Goal: Task Accomplishment & Management: Manage account settings

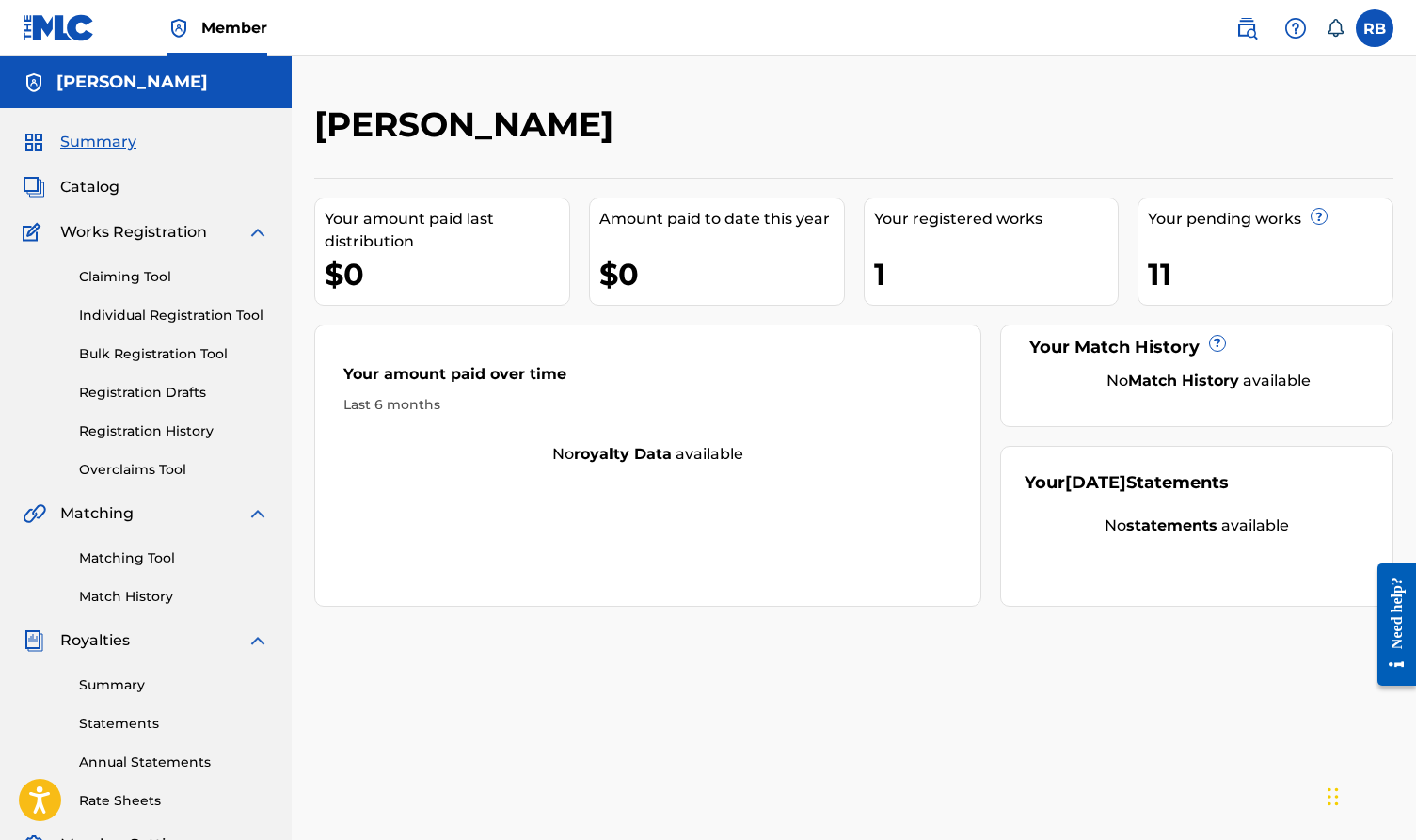
click at [207, 424] on link "Registration History" at bounding box center [173, 431] width 190 height 19
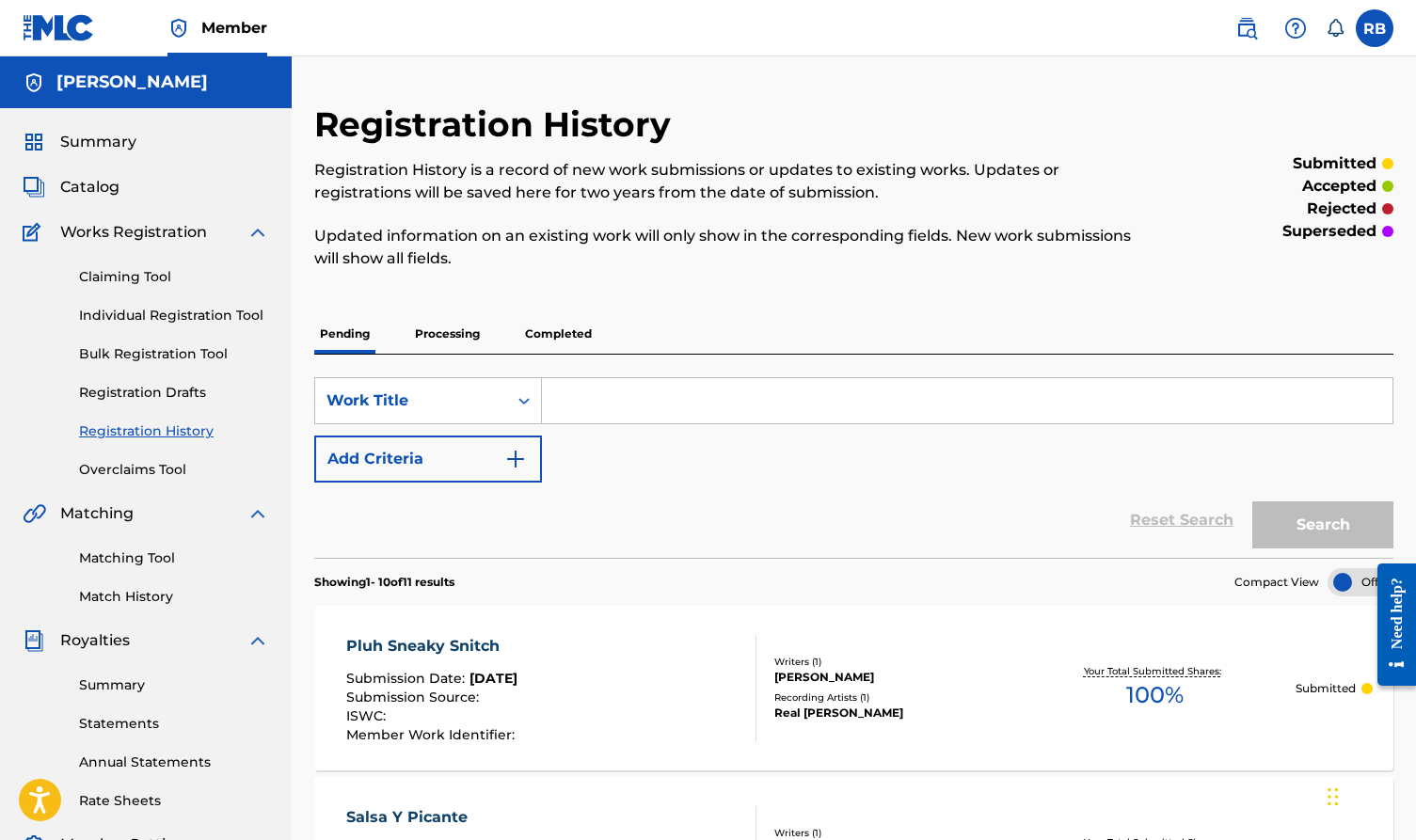
click at [443, 335] on p "Processing" at bounding box center [447, 333] width 76 height 40
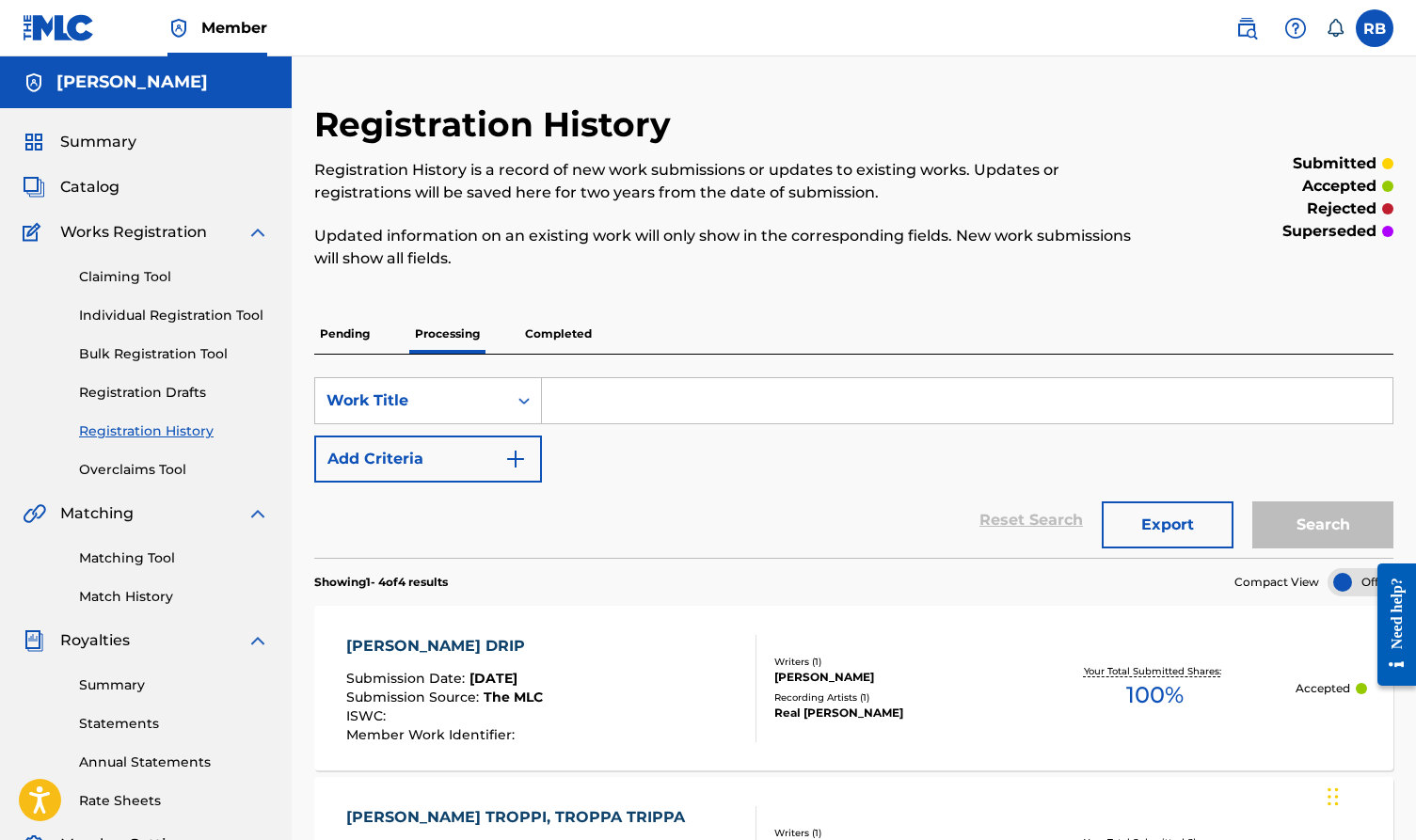
click at [159, 278] on link "Claiming Tool" at bounding box center [173, 277] width 190 height 19
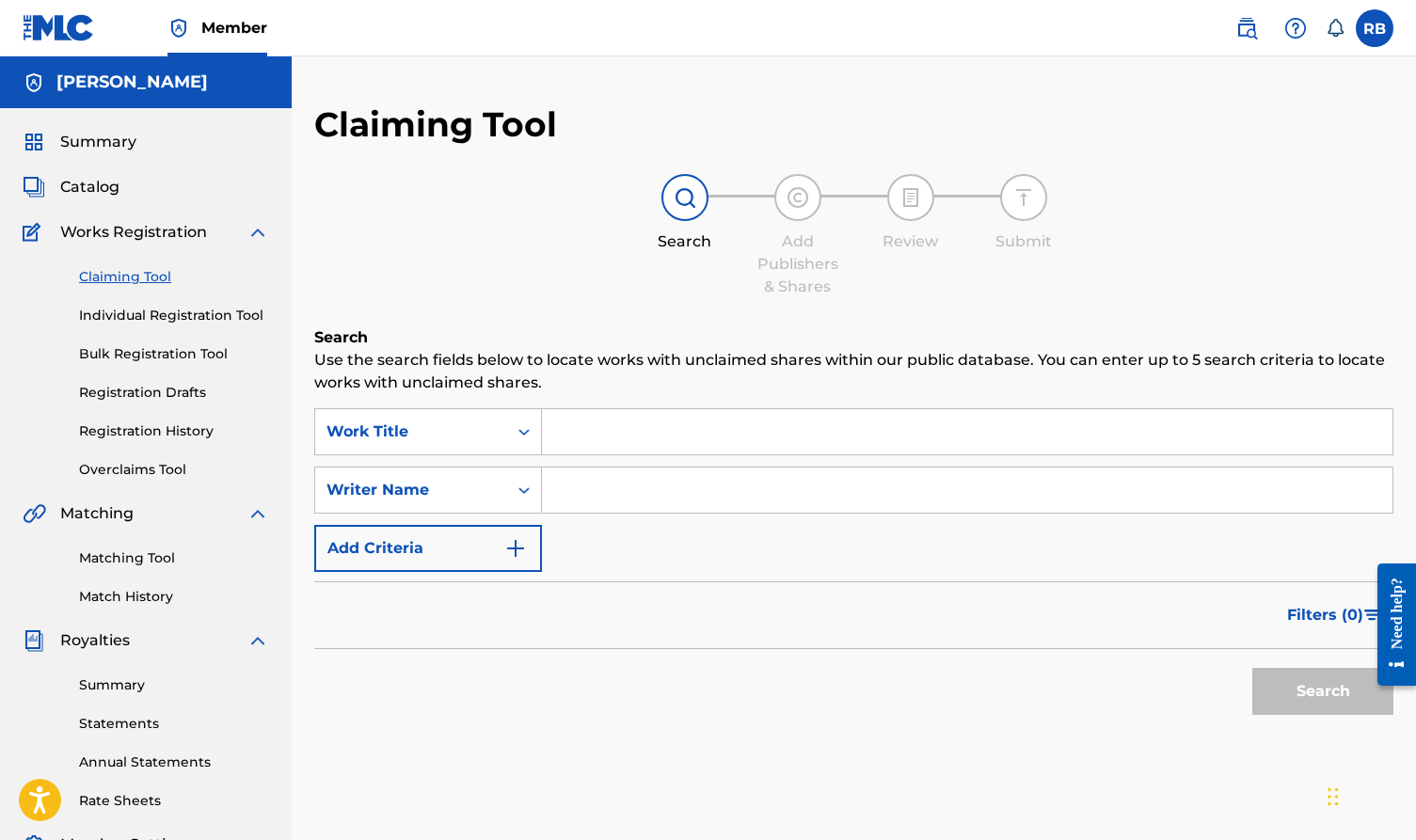
click at [153, 226] on span "Works Registration" at bounding box center [133, 231] width 147 height 22
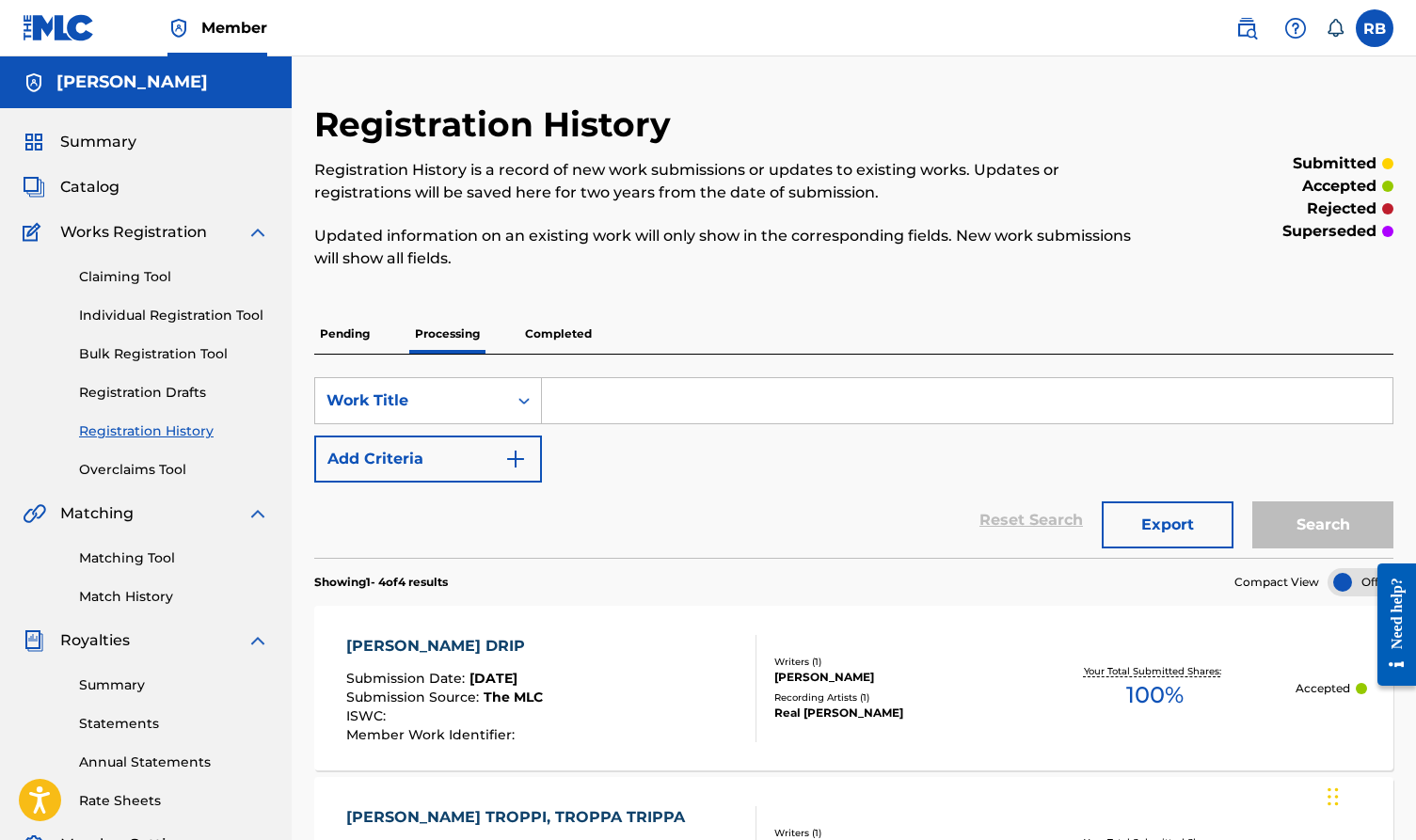
click at [1184, 18] on label at bounding box center [1374, 28] width 38 height 38
click at [1184, 28] on input "RB [PERSON_NAME] [EMAIL_ADDRESS][DOMAIN_NAME] Notification Preferences Profile …" at bounding box center [1374, 28] width 0 height 0
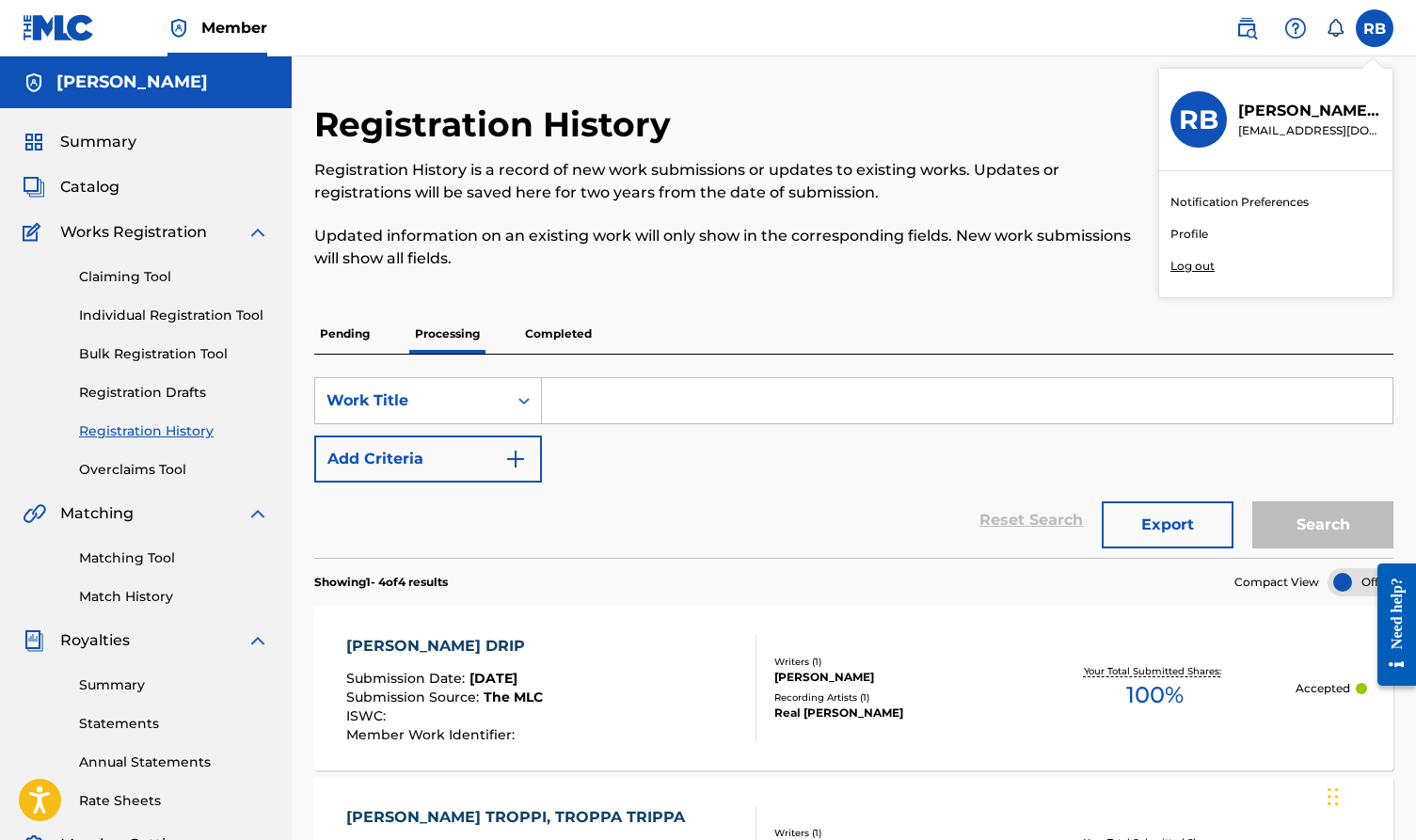
click at [1184, 231] on link "Profile" at bounding box center [1188, 233] width 38 height 17
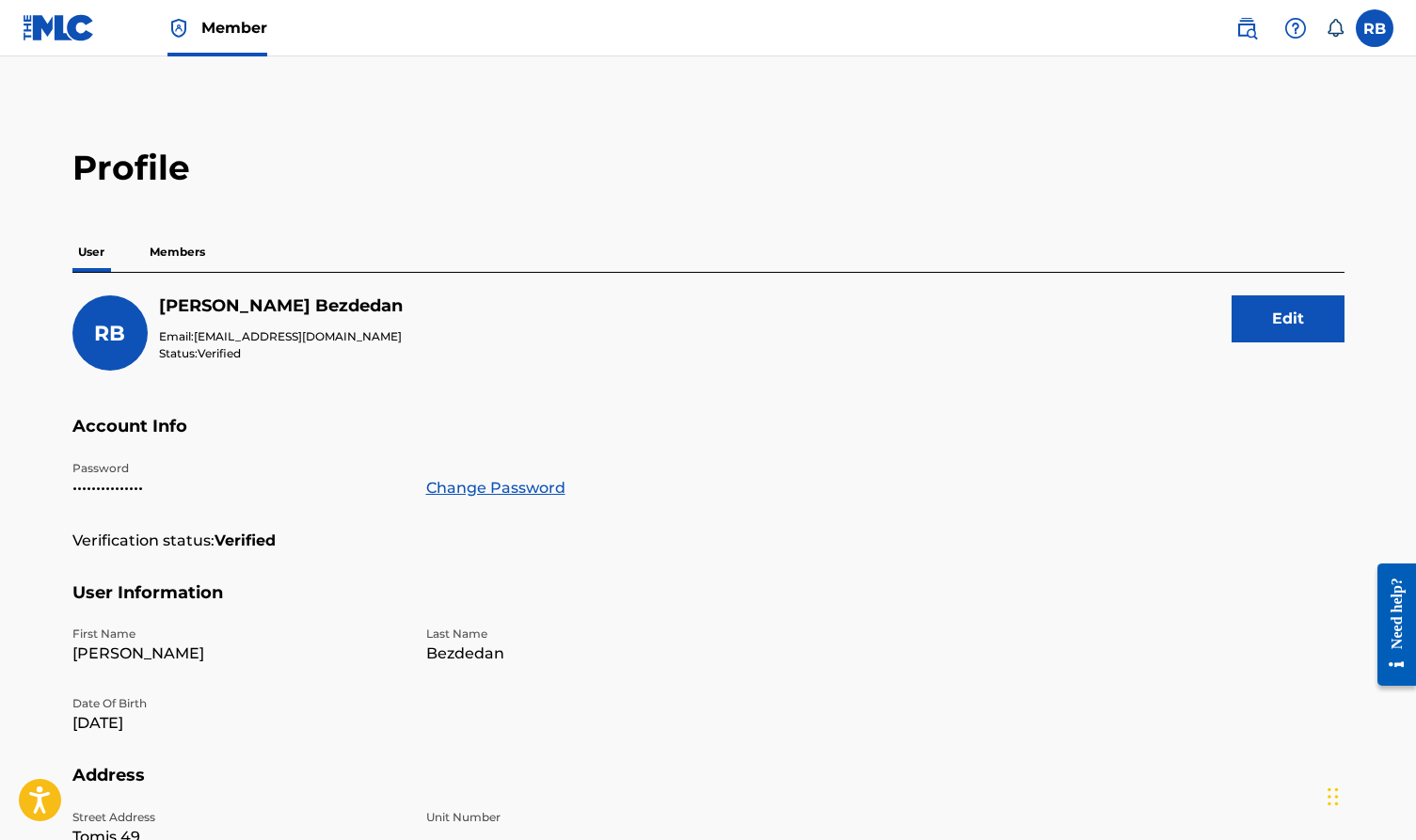
click at [190, 265] on p "Members" at bounding box center [177, 252] width 67 height 40
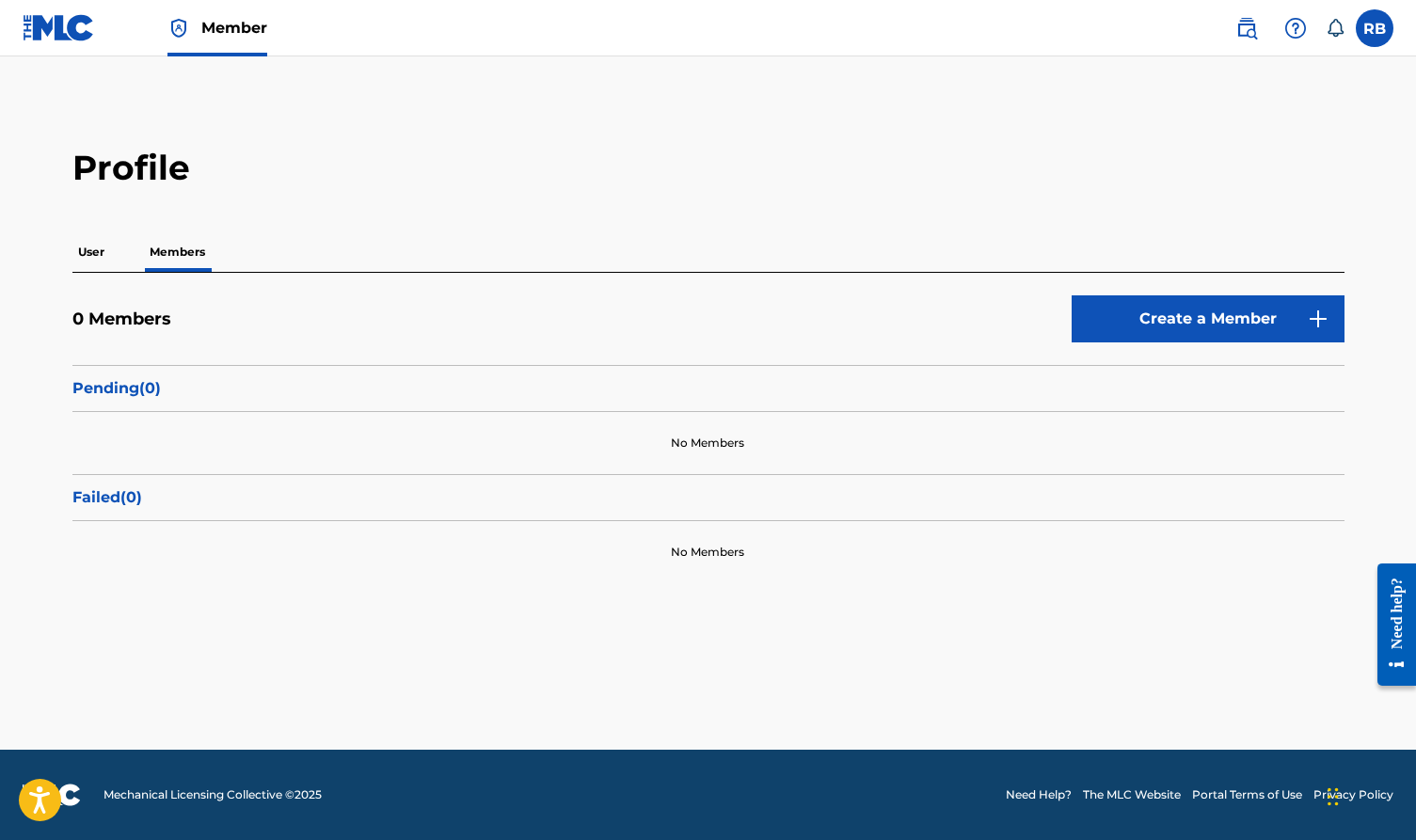
click at [103, 251] on p "User" at bounding box center [90, 252] width 38 height 40
